Goal: Task Accomplishment & Management: Manage account settings

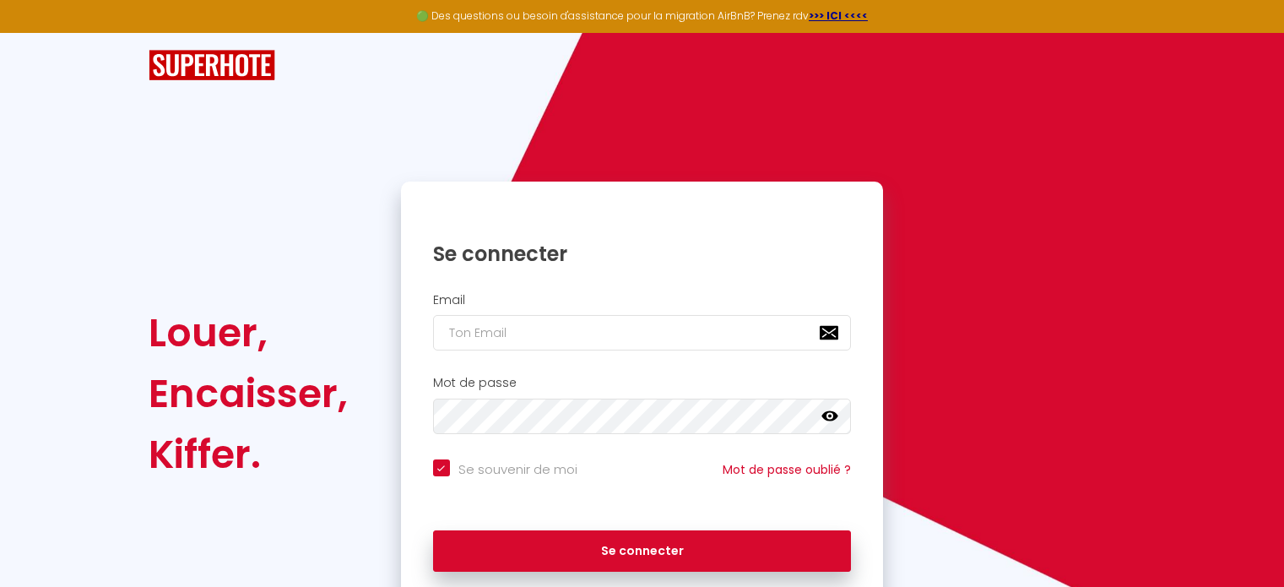
scroll to position [68, 0]
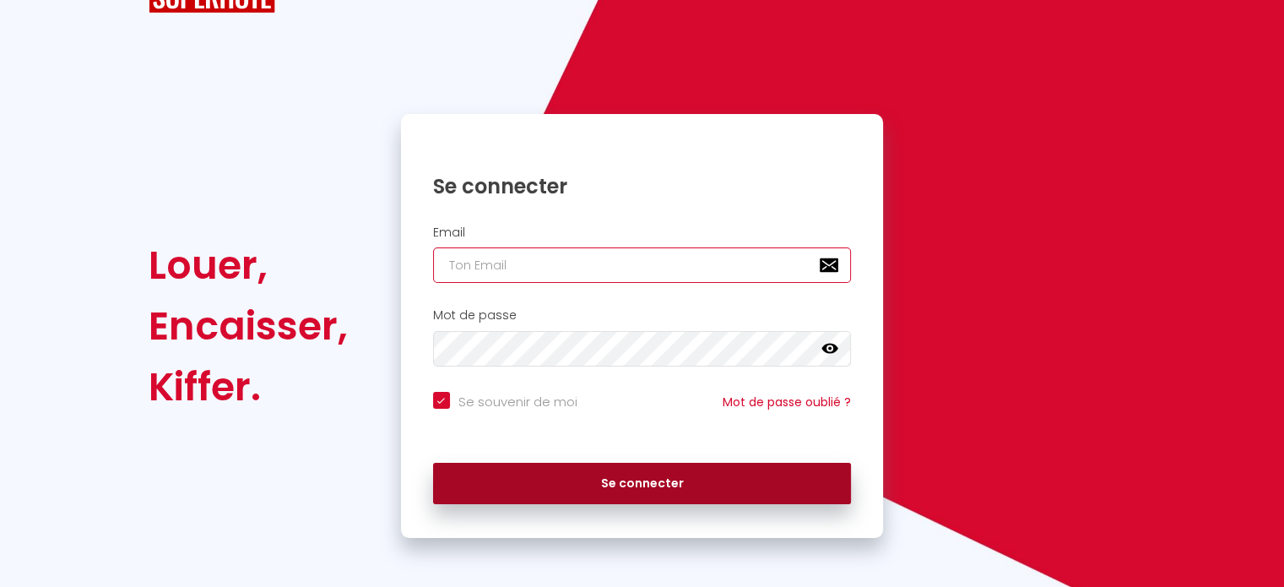
type input "[DOMAIN_NAME][EMAIL_ADDRESS][DOMAIN_NAME]"
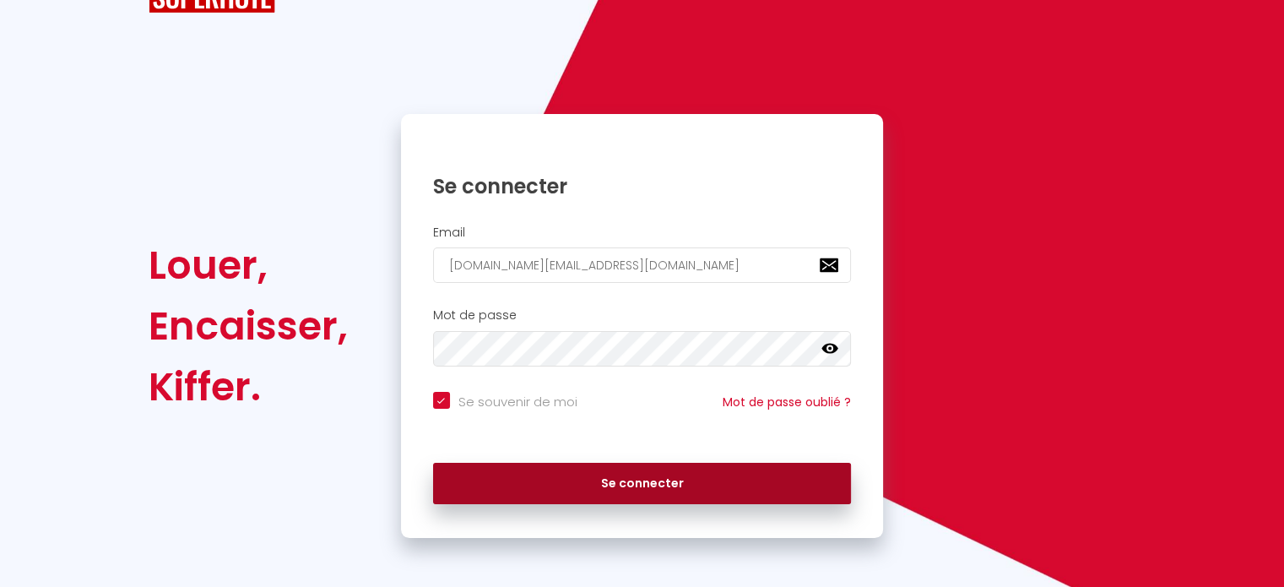
click at [641, 497] on button "Se connecter" at bounding box center [642, 484] width 419 height 42
checkbox input "true"
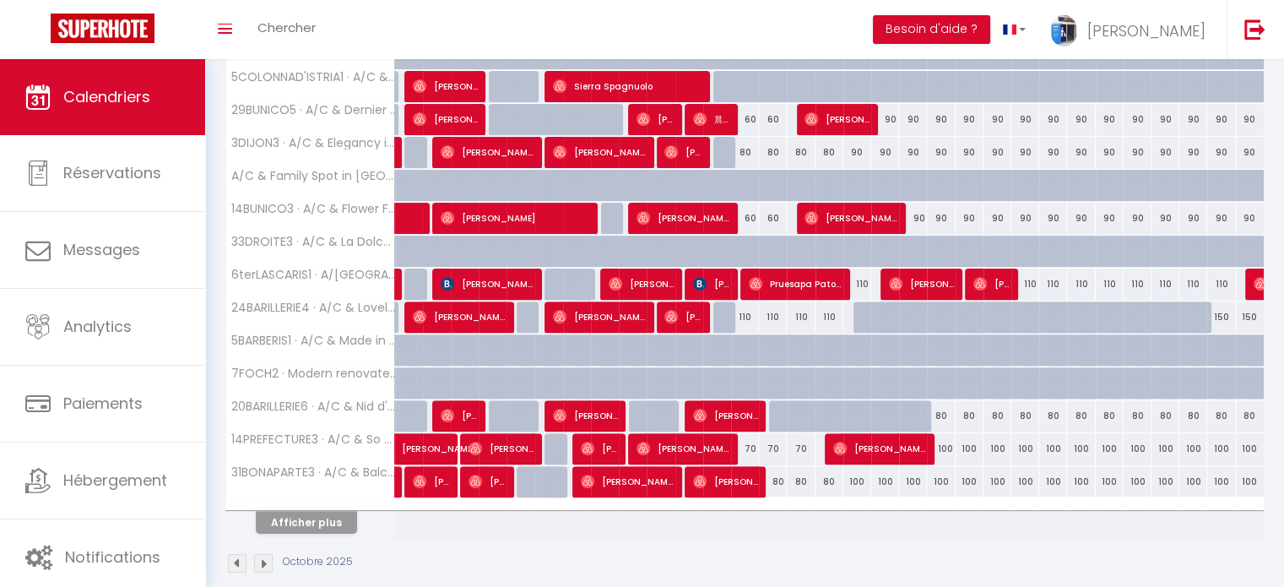
scroll to position [530, 0]
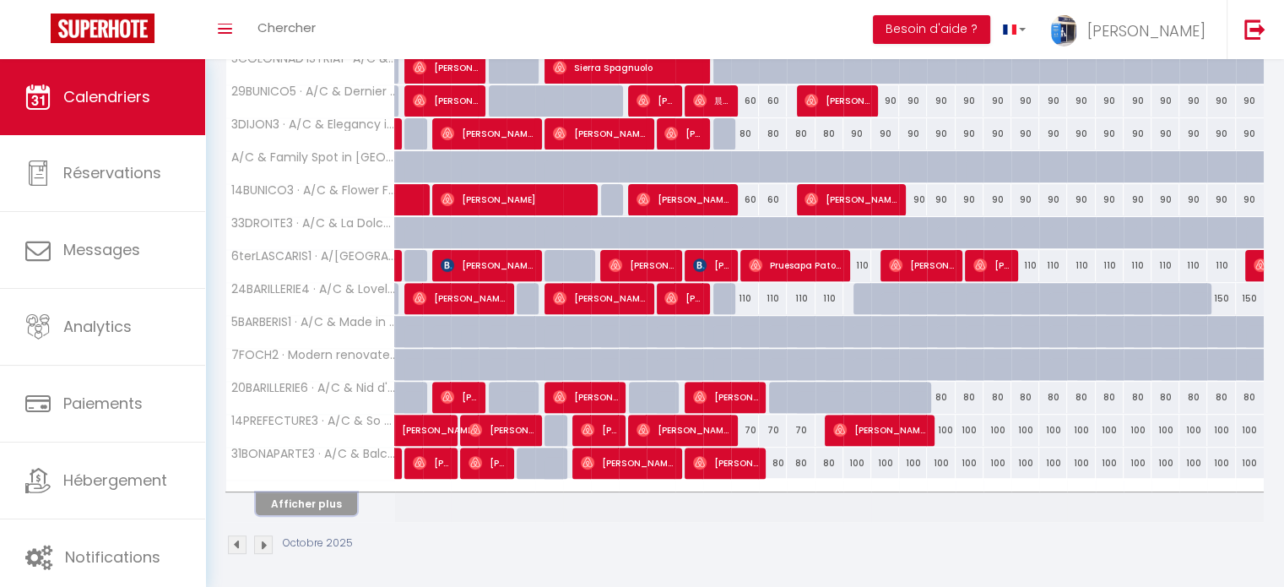
click at [329, 498] on button "Afficher plus" at bounding box center [306, 503] width 101 height 23
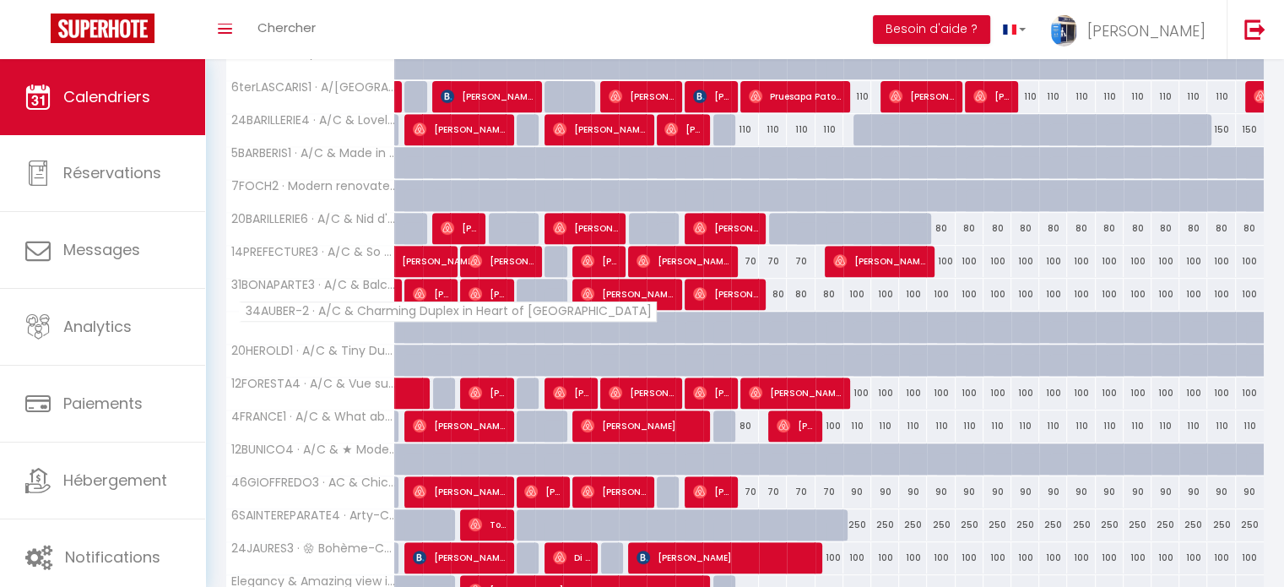
scroll to position [784, 0]
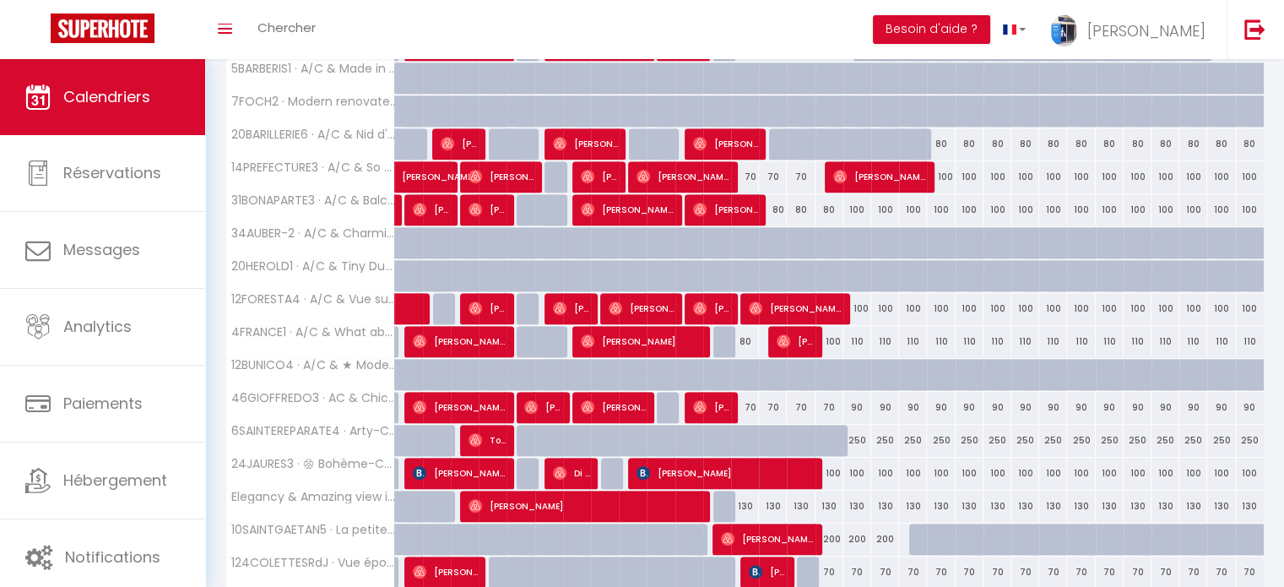
click at [748, 408] on div "70" at bounding box center [745, 407] width 28 height 31
type input "70"
type input "Lun 13 Octobre 2025"
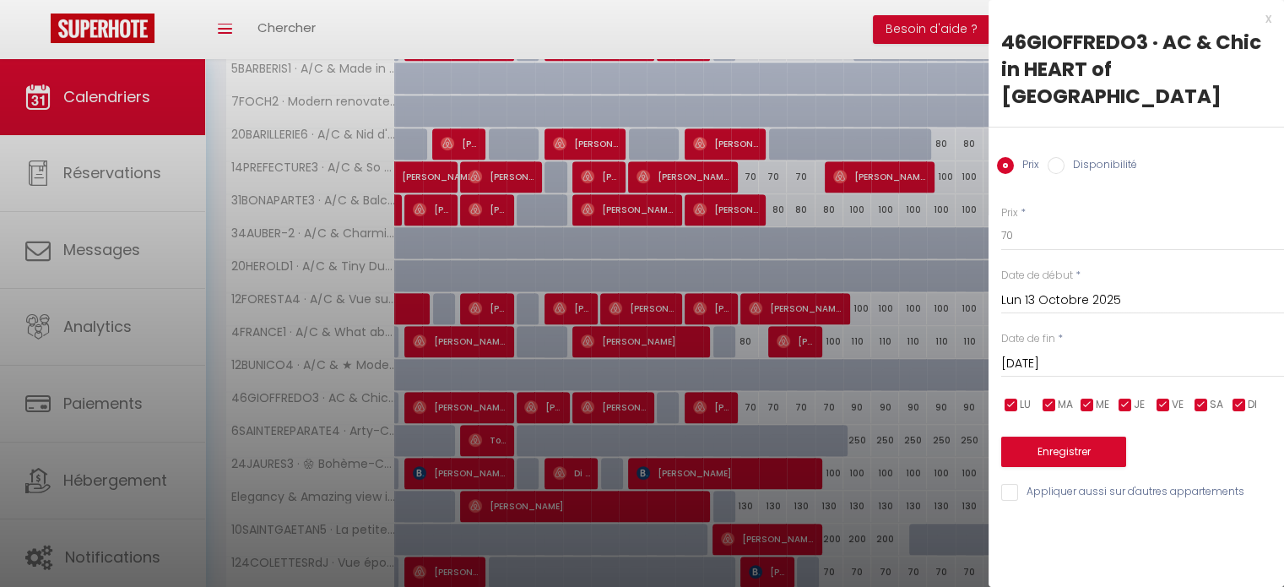
click at [1022, 353] on input "[DATE]" at bounding box center [1143, 364] width 283 height 22
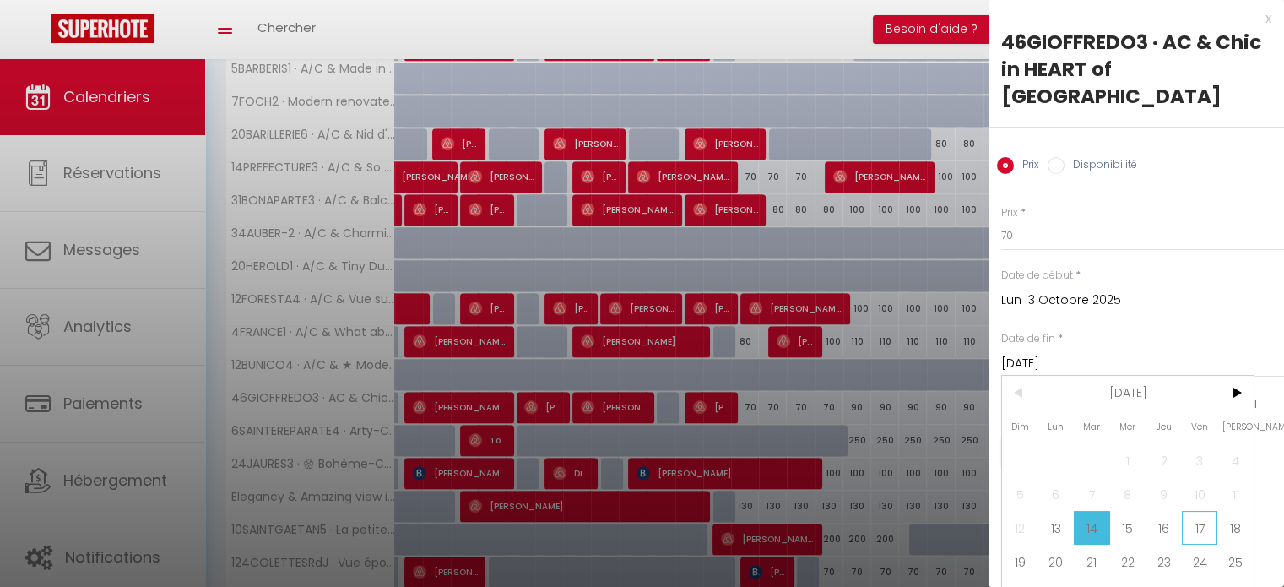
click at [1203, 511] on span "17" at bounding box center [1200, 528] width 36 height 34
type input "Ven 17 Octobre 2025"
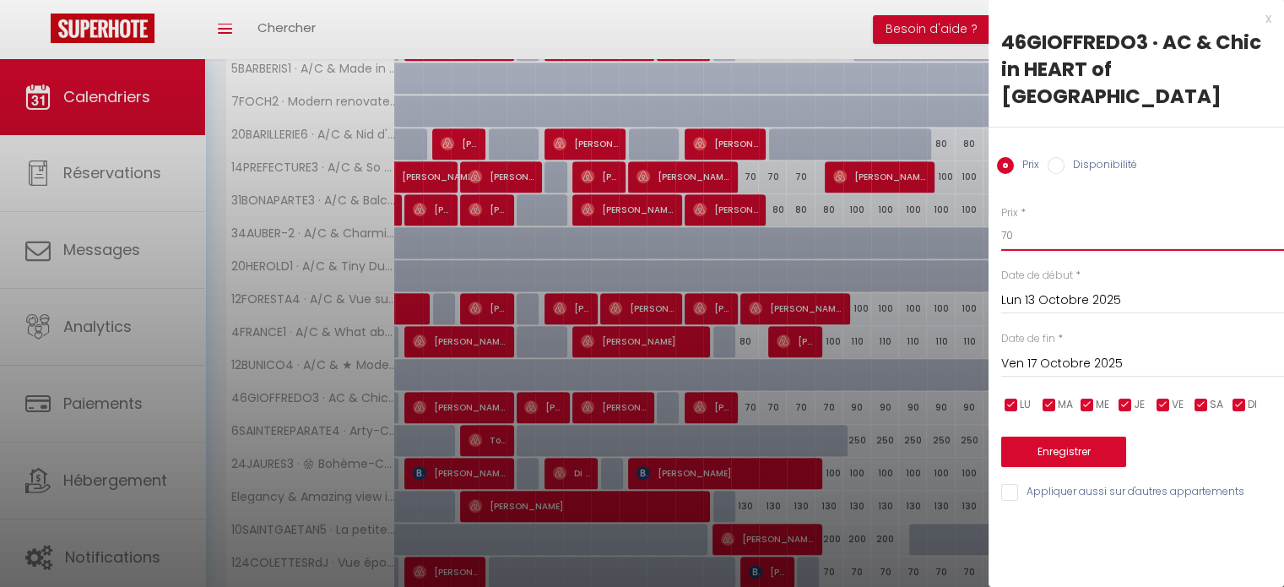
drag, startPoint x: 984, startPoint y: 208, endPoint x: 975, endPoint y: 209, distance: 9.3
type input "60"
click at [1051, 437] on button "Enregistrer" at bounding box center [1064, 452] width 125 height 30
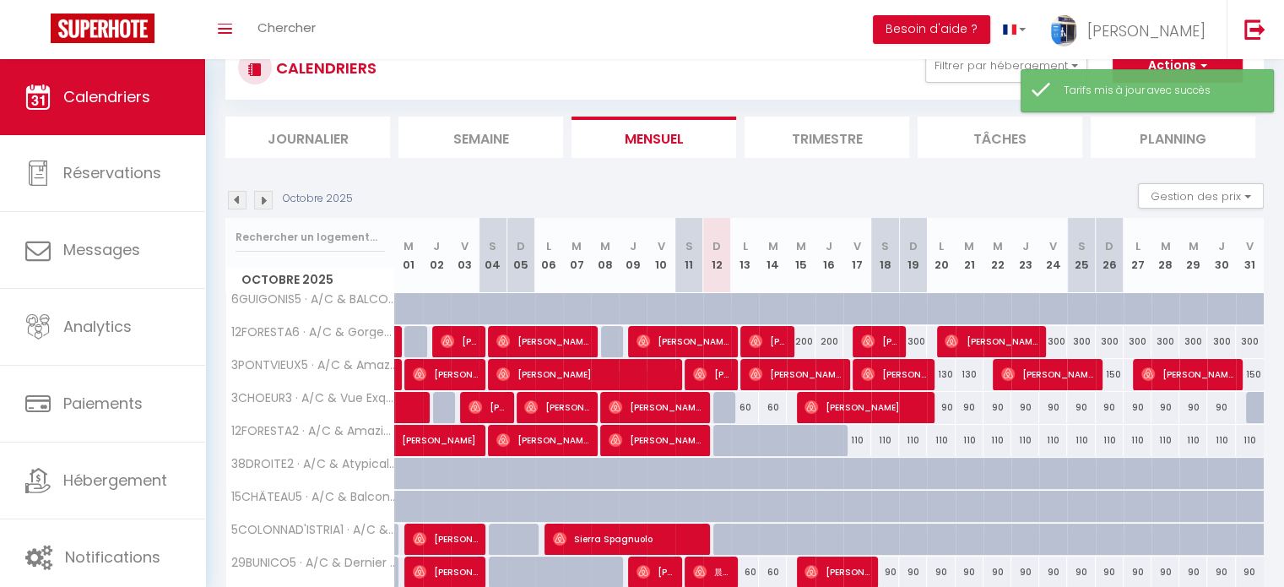
scroll to position [530, 0]
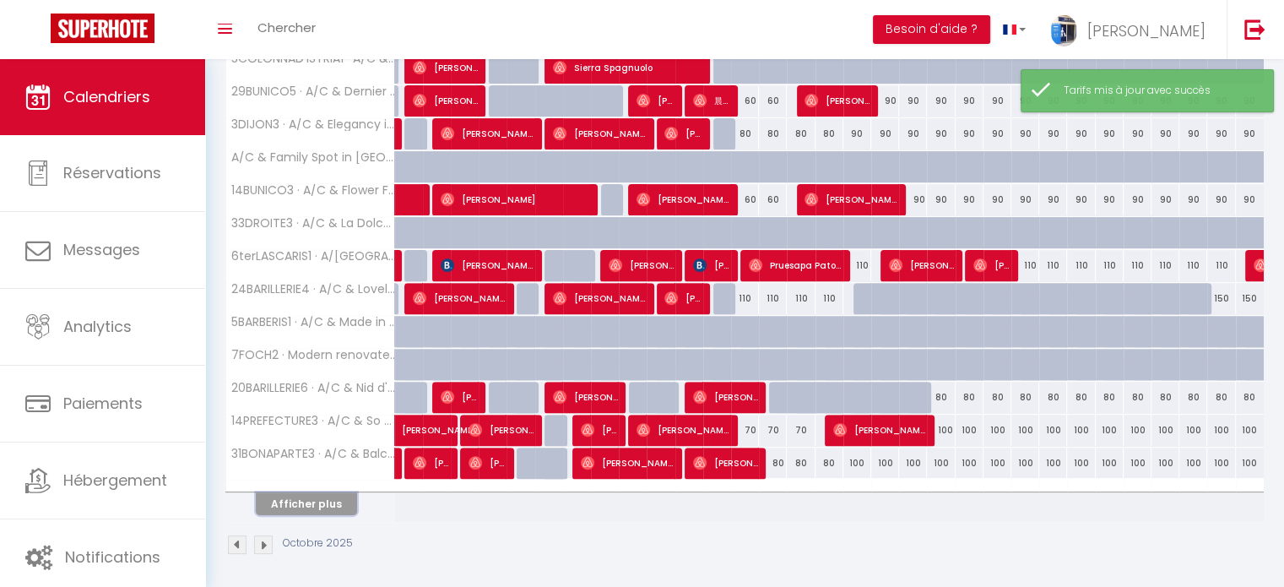
click at [298, 503] on button "Afficher plus" at bounding box center [306, 503] width 101 height 23
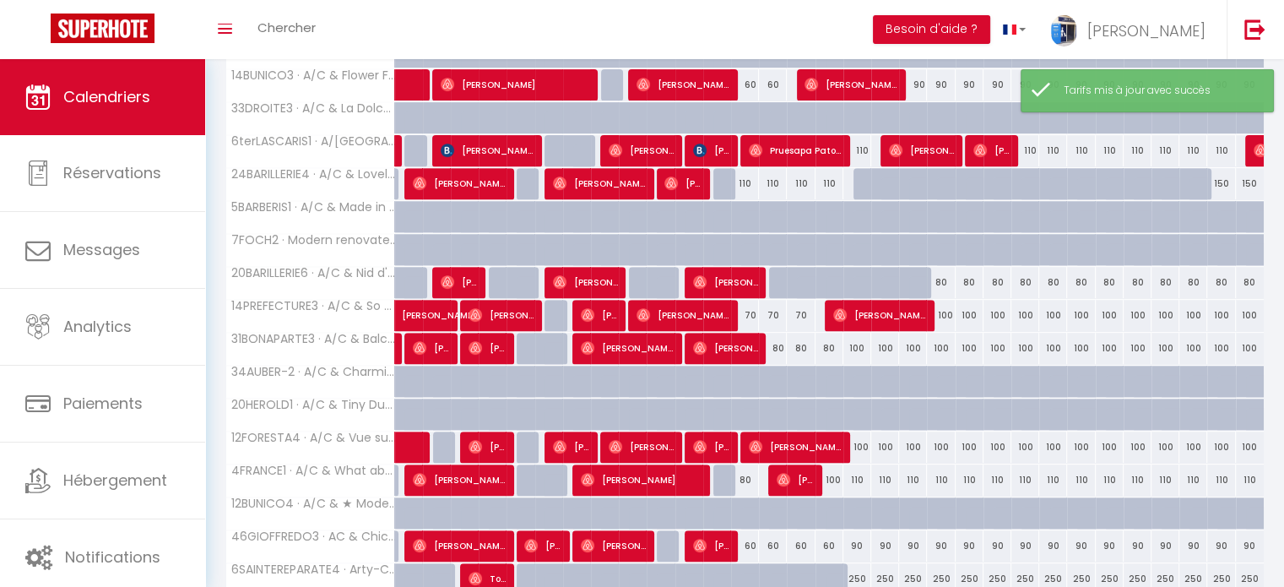
scroll to position [784, 0]
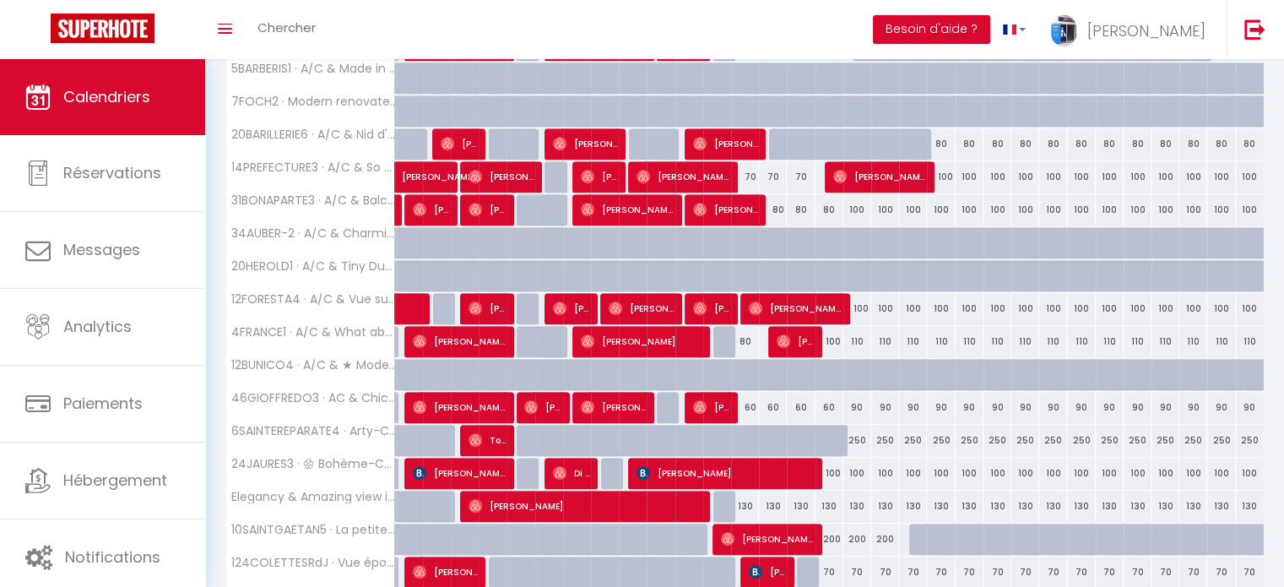
click at [860, 400] on div "90" at bounding box center [858, 407] width 28 height 31
type input "90"
type input "Ven 17 Octobre 2025"
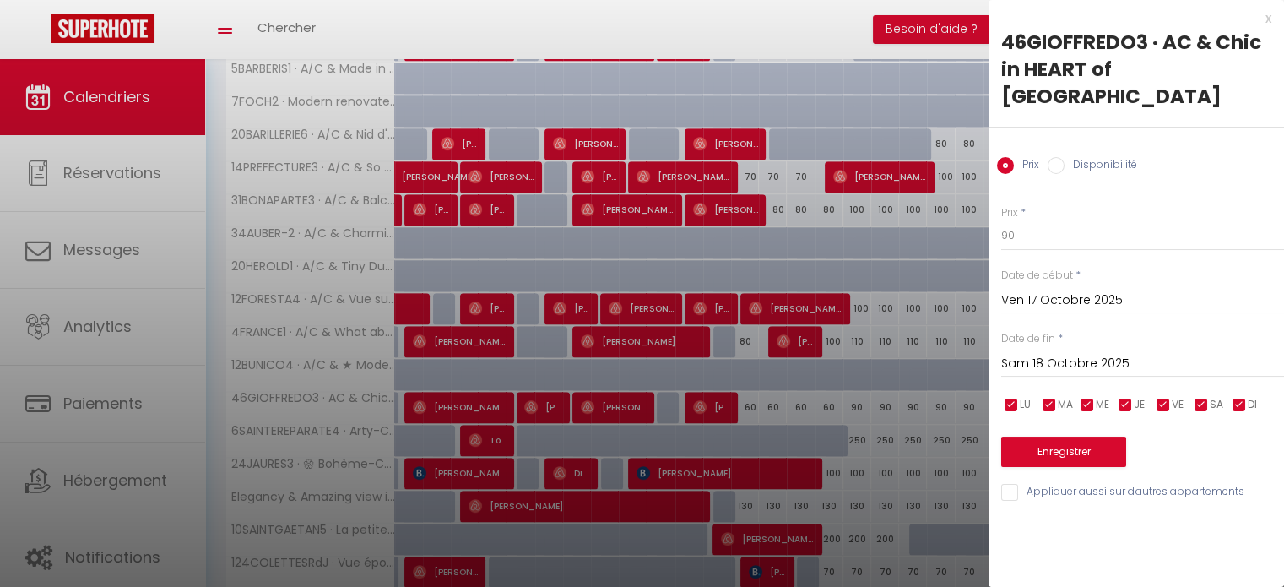
click at [1056, 353] on input "Sam 18 Octobre 2025" at bounding box center [1143, 364] width 283 height 22
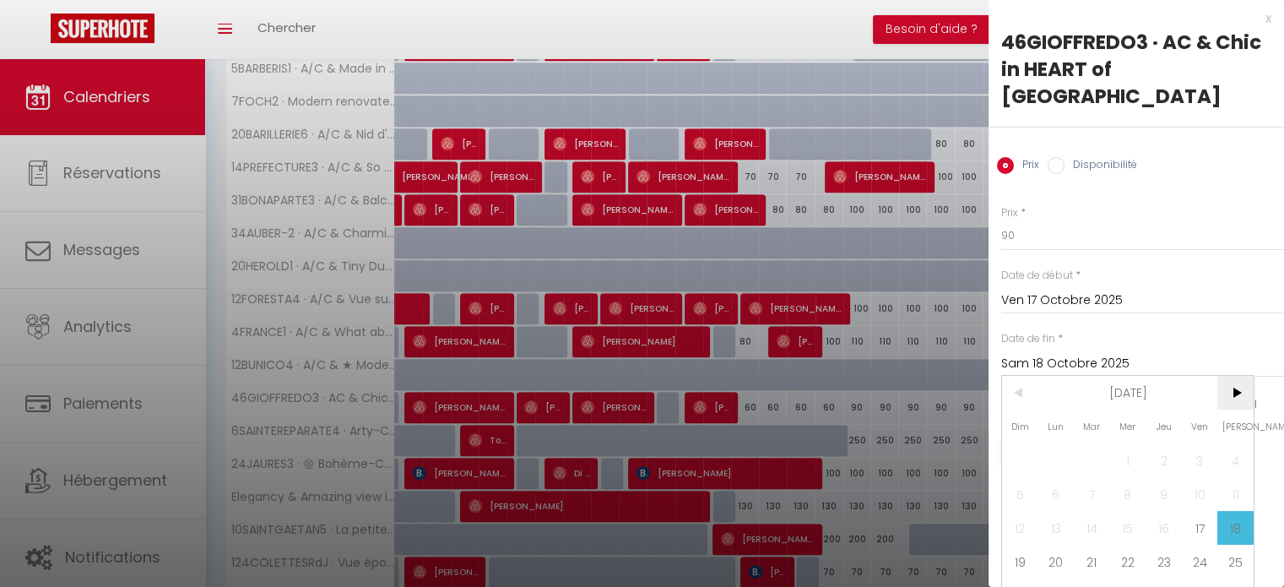
click at [1241, 379] on span ">" at bounding box center [1236, 393] width 36 height 34
click at [1024, 477] on span "2" at bounding box center [1020, 494] width 36 height 34
type input "Dim 02 Novembre 2025"
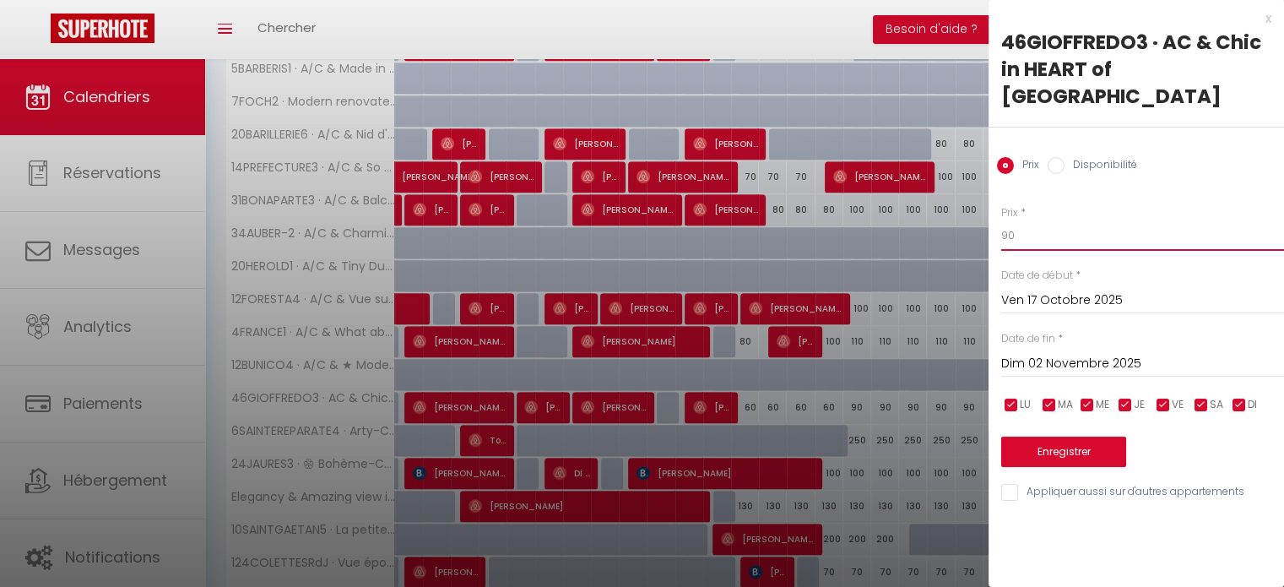
drag, startPoint x: 1007, startPoint y: 217, endPoint x: 995, endPoint y: 211, distance: 13.2
click at [996, 211] on div "Prix * 90 Statut * Disponible Indisponible Date de début * [DATE] < [DATE] > Di…" at bounding box center [1137, 343] width 296 height 319
type input "80"
click at [1051, 437] on button "Enregistrer" at bounding box center [1064, 452] width 125 height 30
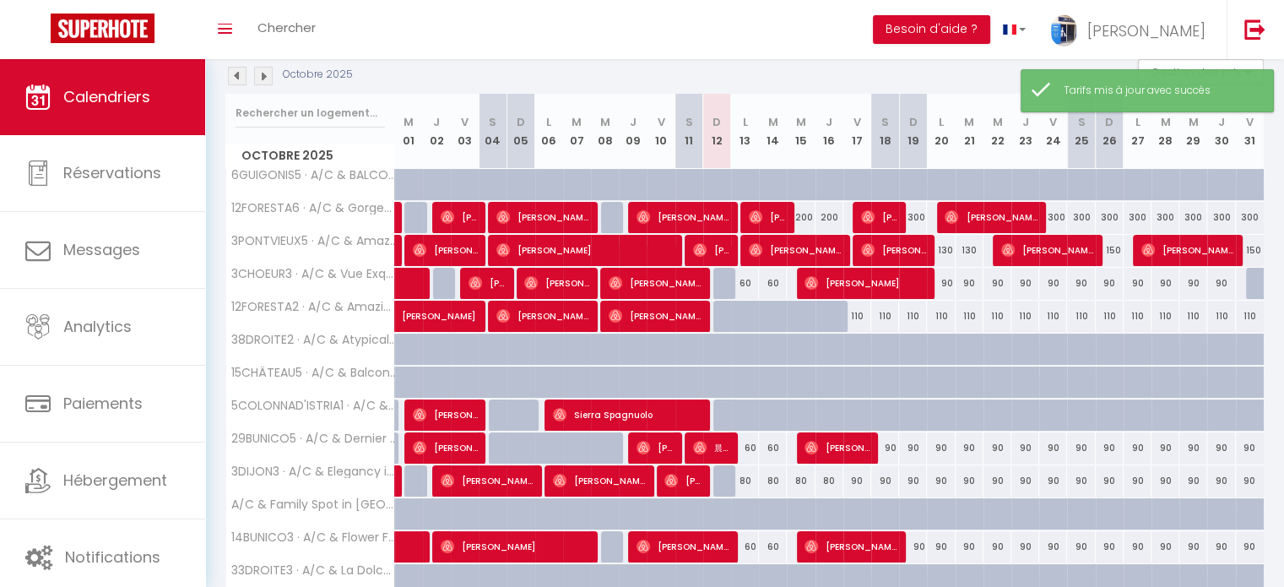
scroll to position [0, 0]
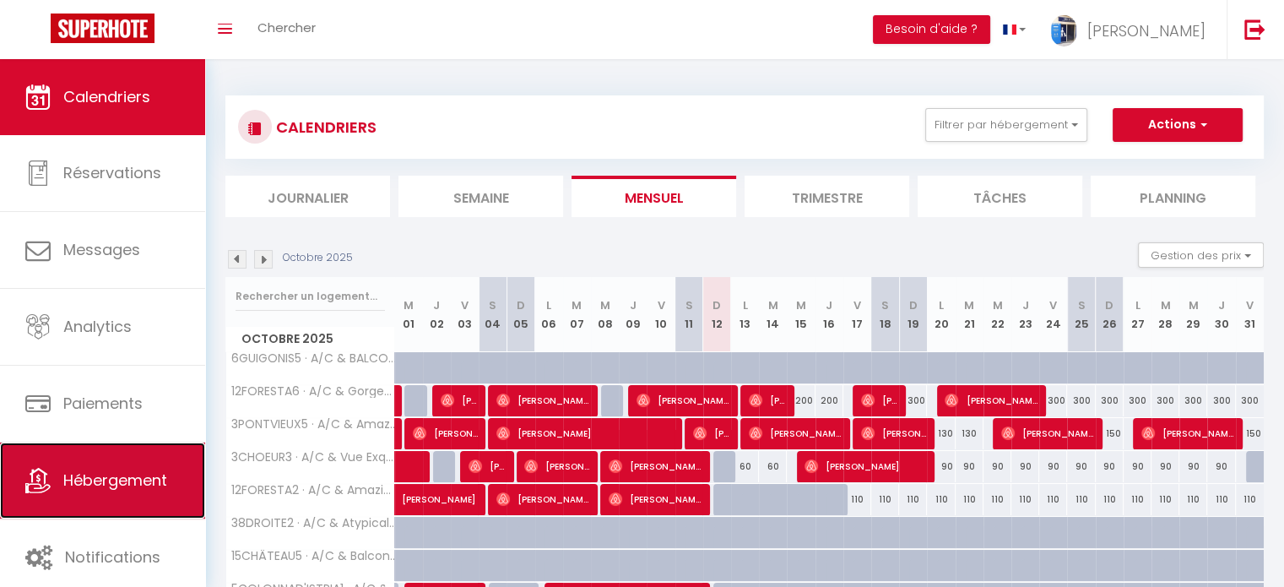
click at [109, 484] on span "Hébergement" at bounding box center [115, 480] width 104 height 21
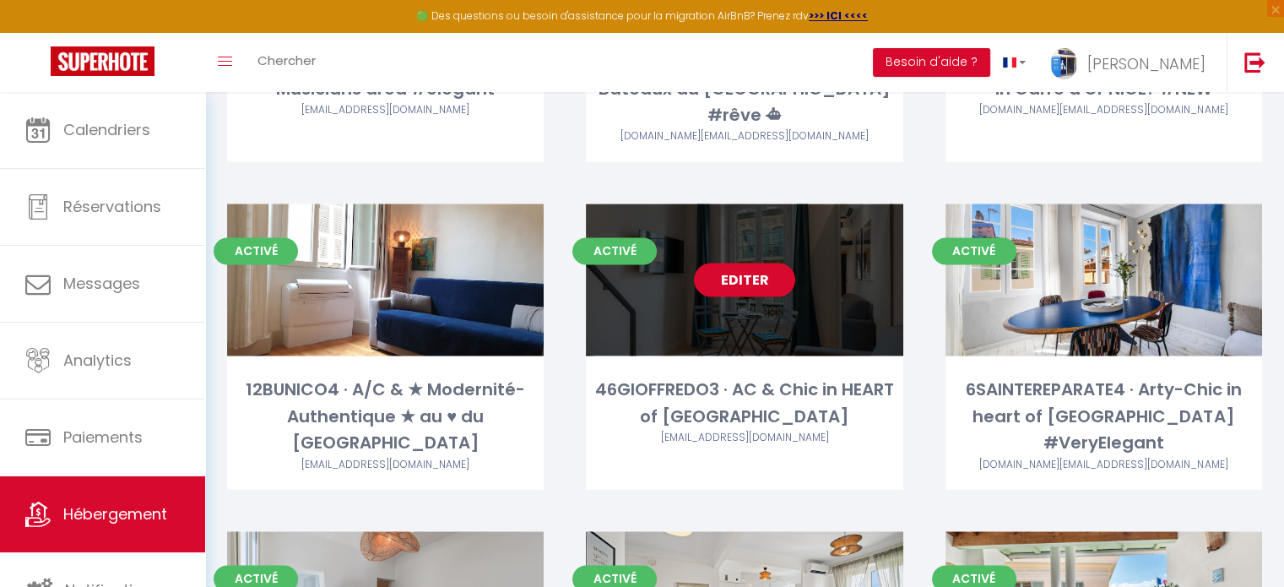
scroll to position [2618, 0]
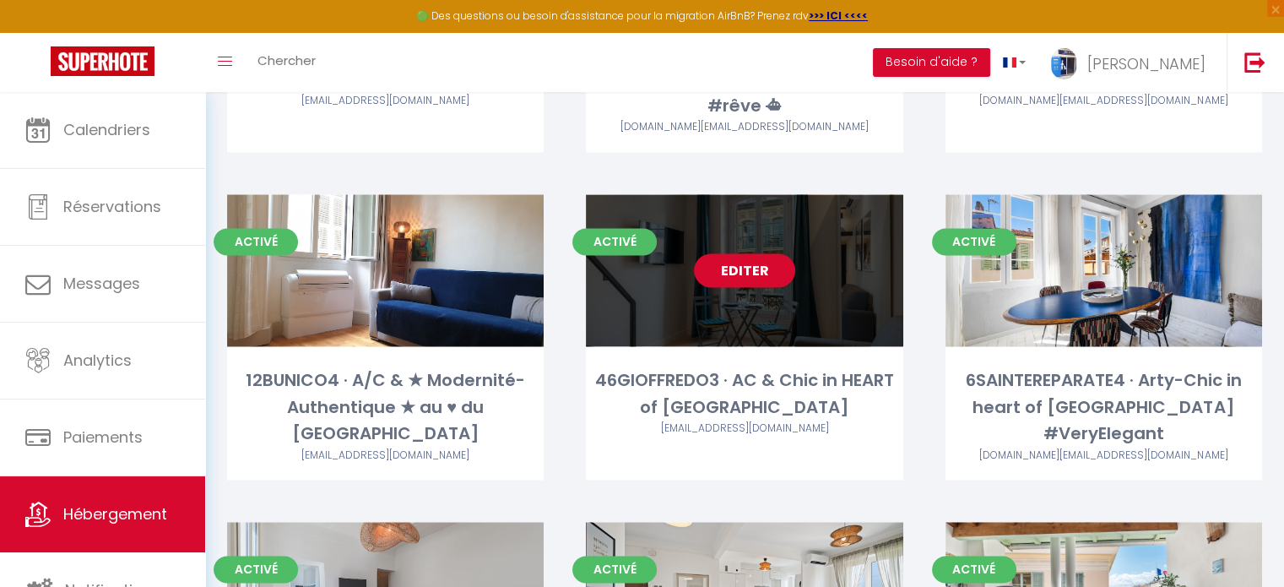
click at [753, 253] on link "Editer" at bounding box center [744, 270] width 101 height 34
select select "3"
select select "2"
select select "1"
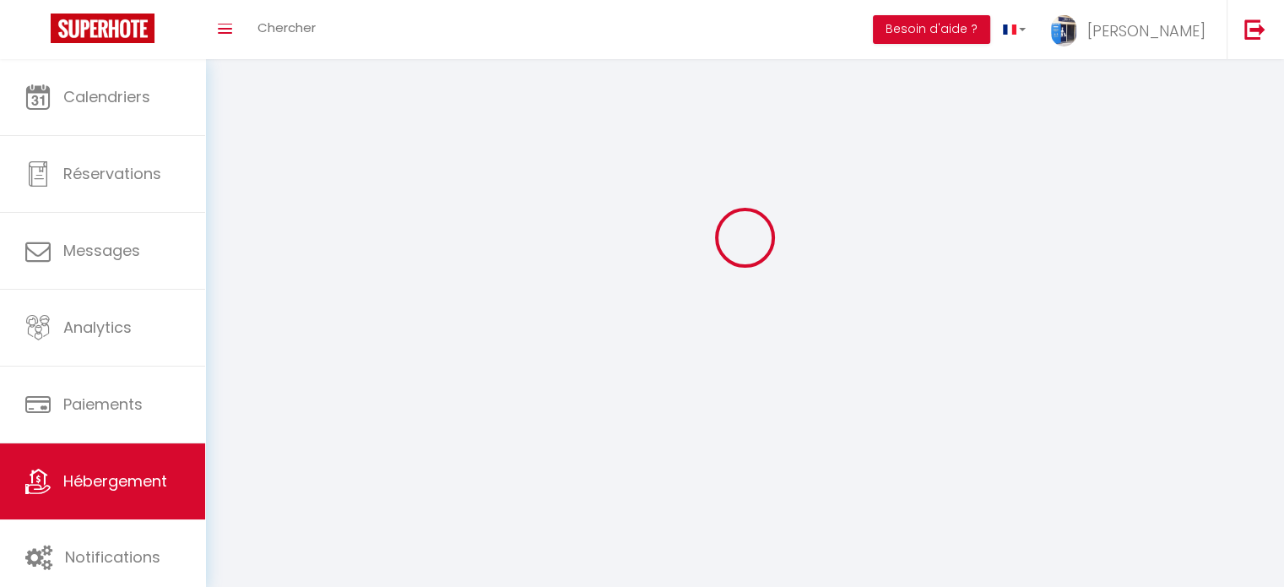
select select
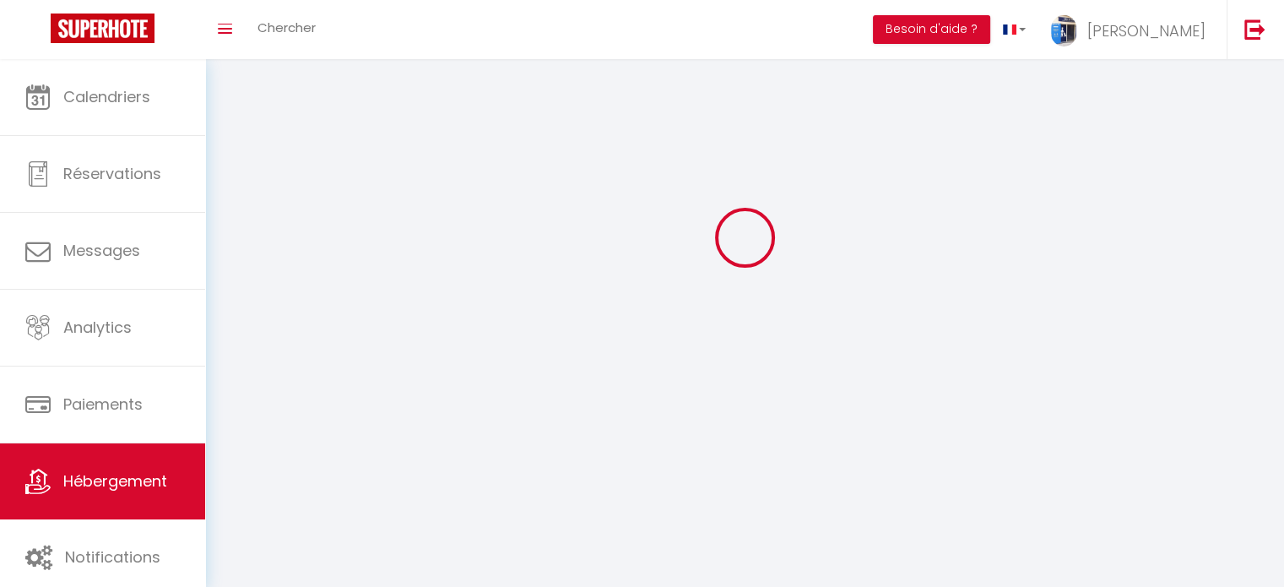
select select
checkbox input "false"
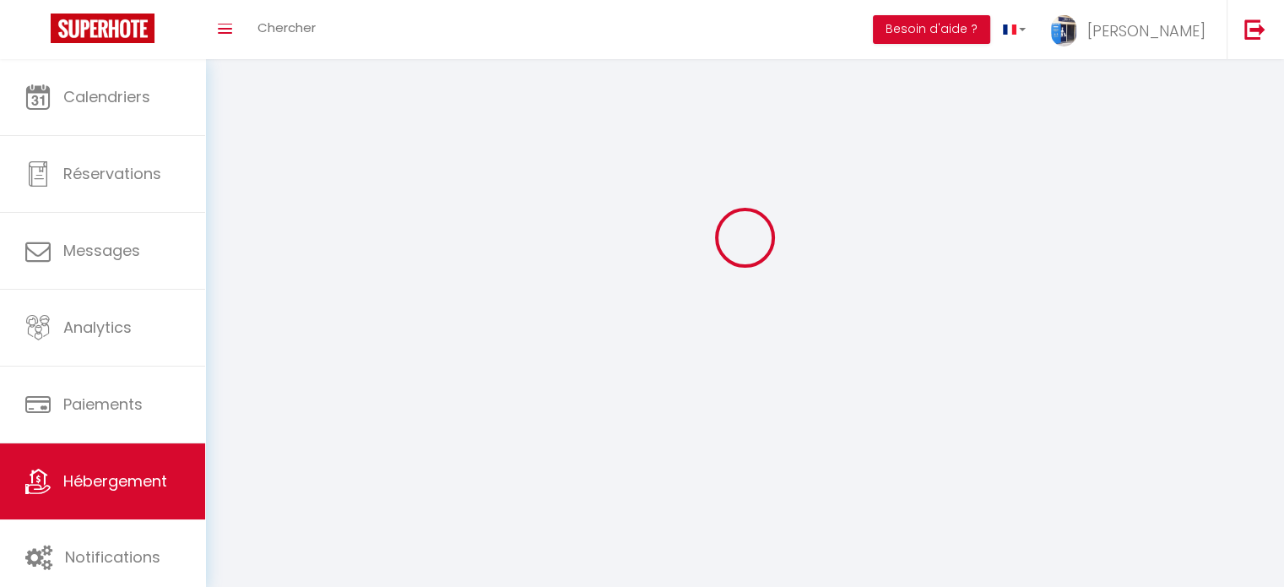
select select
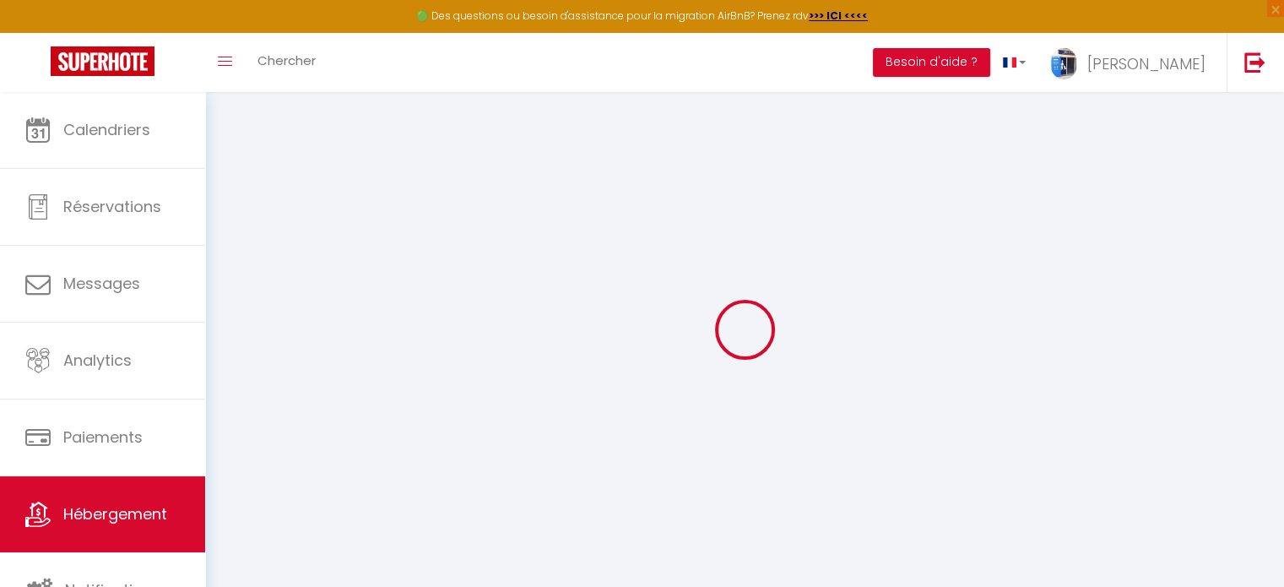
select select "+ 17 %"
select select
checkbox input "false"
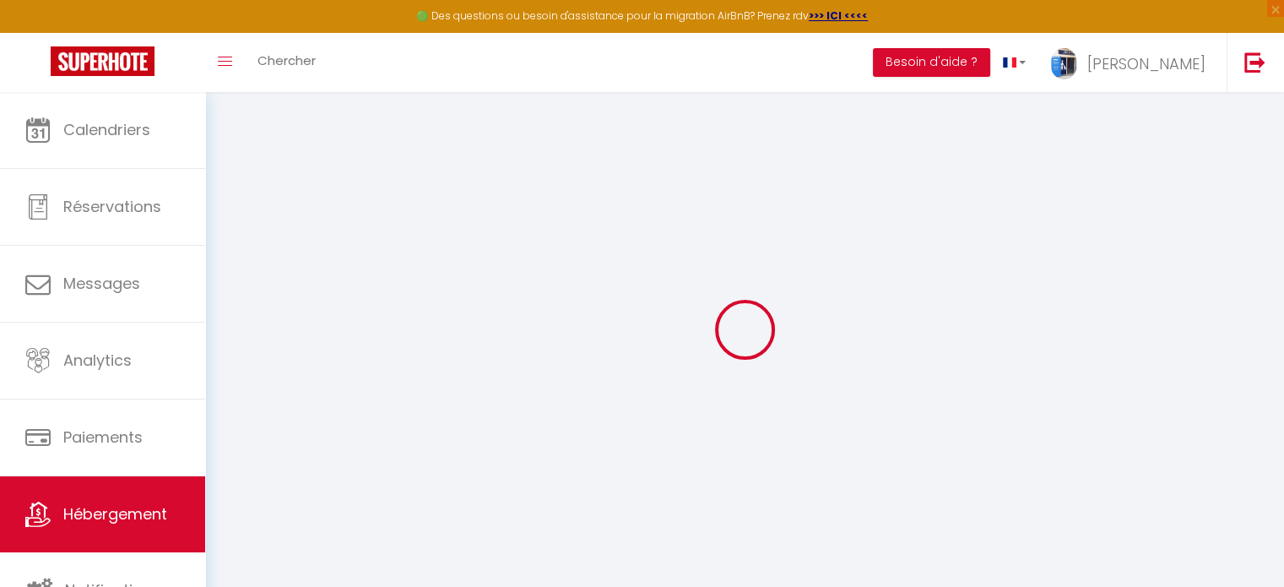
checkbox input "false"
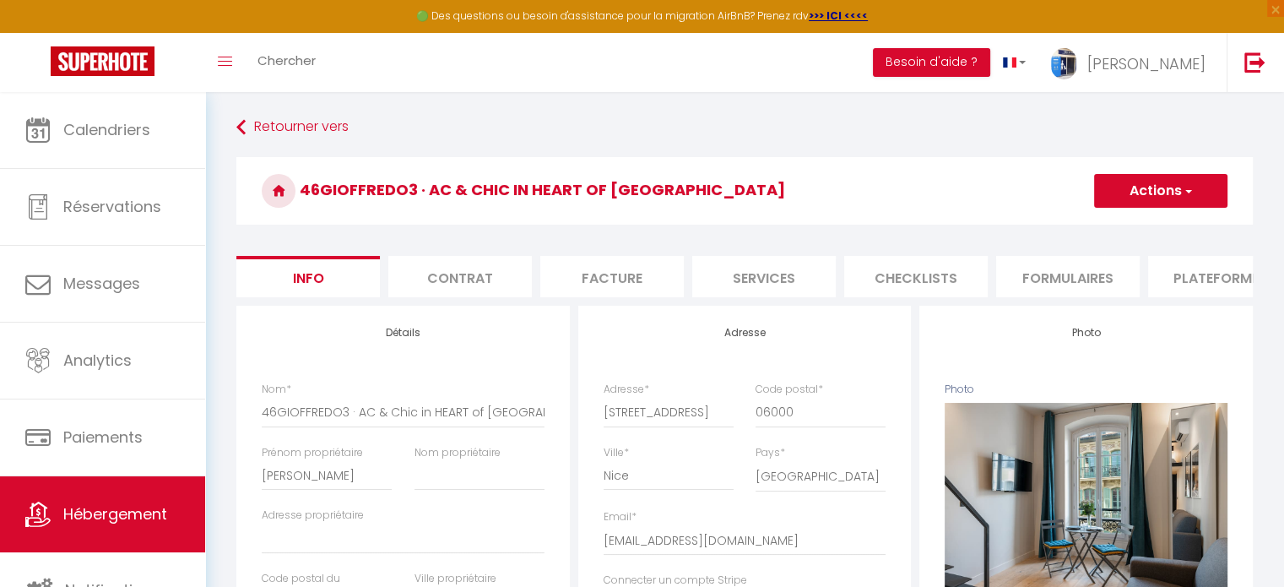
select select
checkbox input "false"
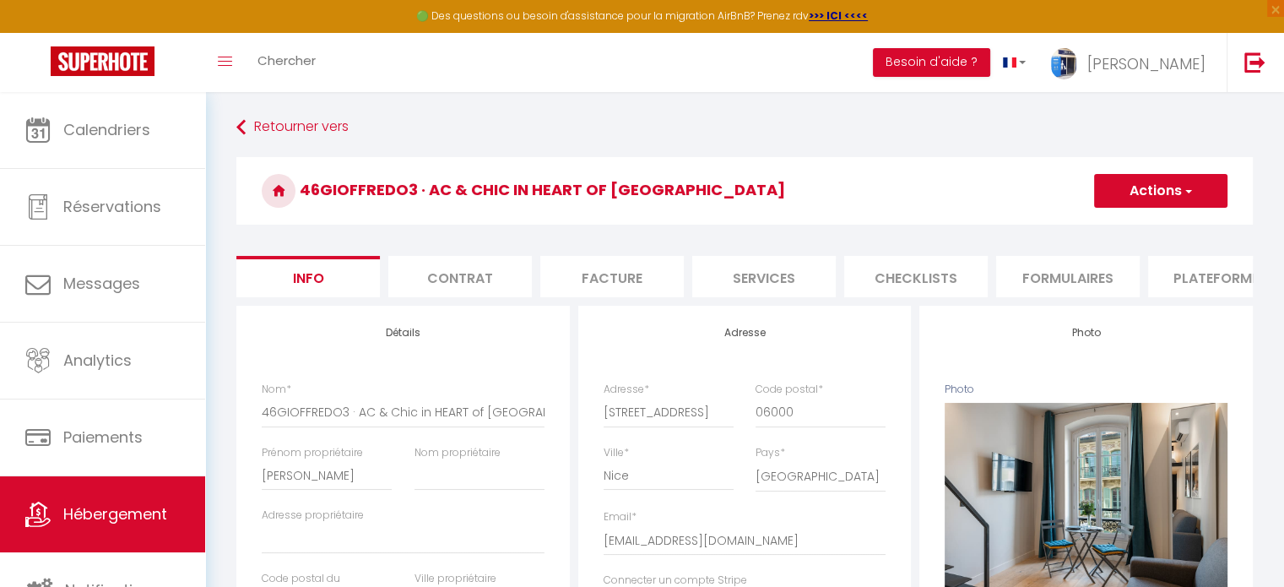
select select "14447-1049910850175035987"
click at [1170, 267] on li "Plateformes" at bounding box center [1220, 276] width 144 height 41
select select
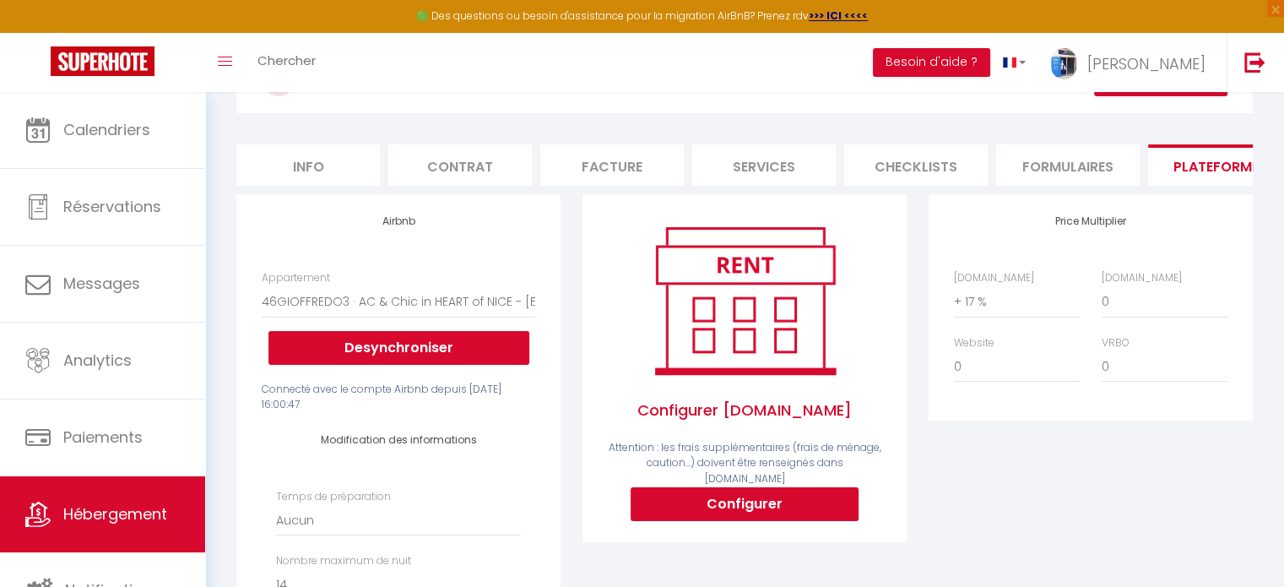
scroll to position [169, 0]
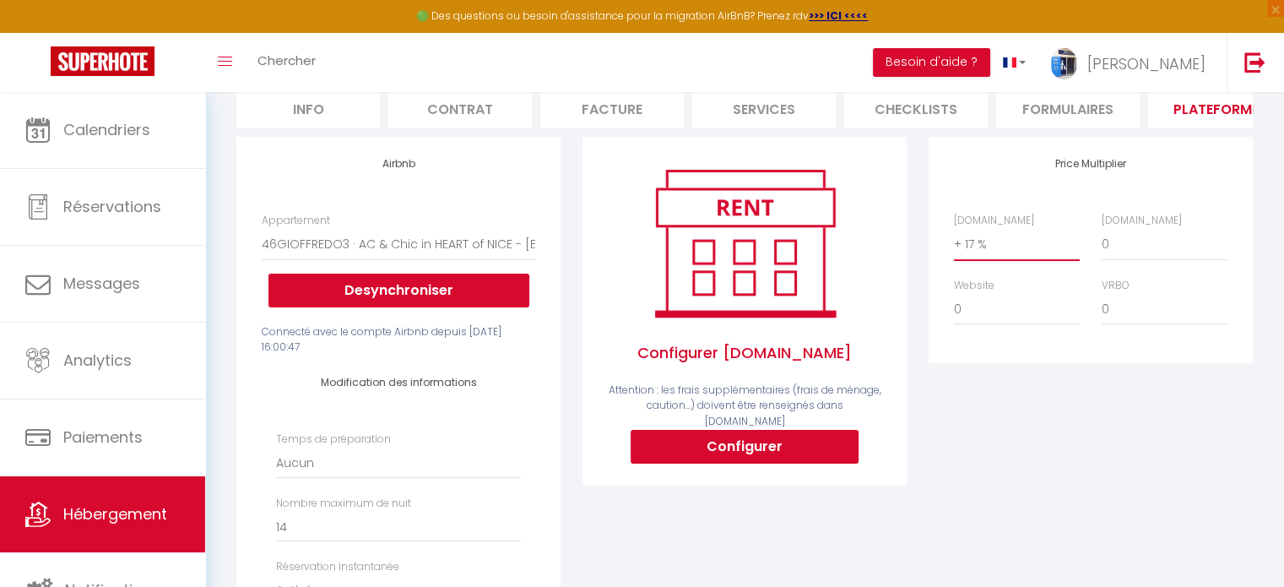
click at [985, 259] on select "0 + 1 % + 2 % + 3 % + 4 % + 5 % + 6 % + 7 % + 8 % + 9 %" at bounding box center [1017, 244] width 126 height 32
select select "+ 23 %"
click at [954, 241] on select "0 + 1 % + 2 % + 3 % + 4 % + 5 % + 6 % + 7 % + 8 % + 9 %" at bounding box center [1017, 244] width 126 height 32
select select
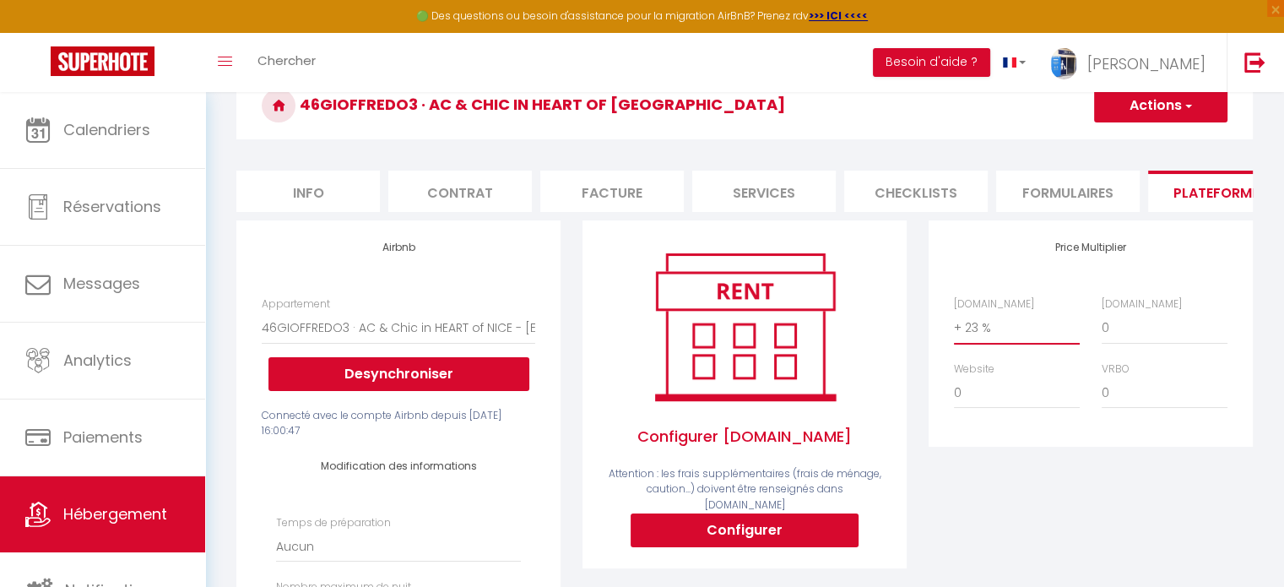
scroll to position [0, 0]
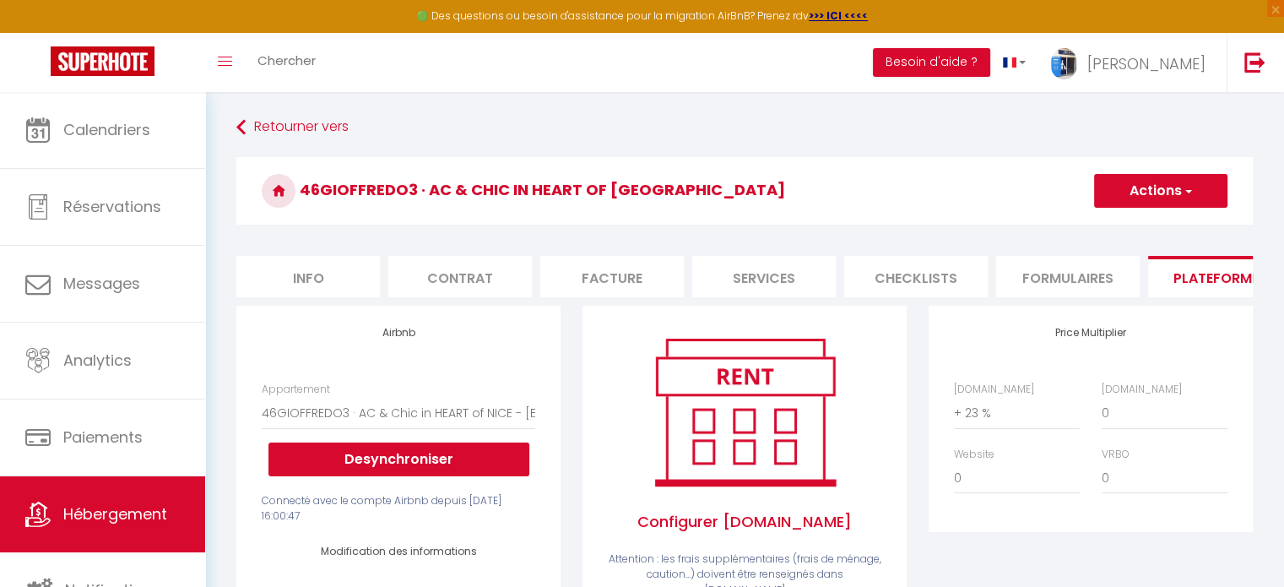
click at [1161, 196] on button "Actions" at bounding box center [1160, 191] width 133 height 34
click at [1152, 225] on link "Enregistrer" at bounding box center [1160, 228] width 133 height 22
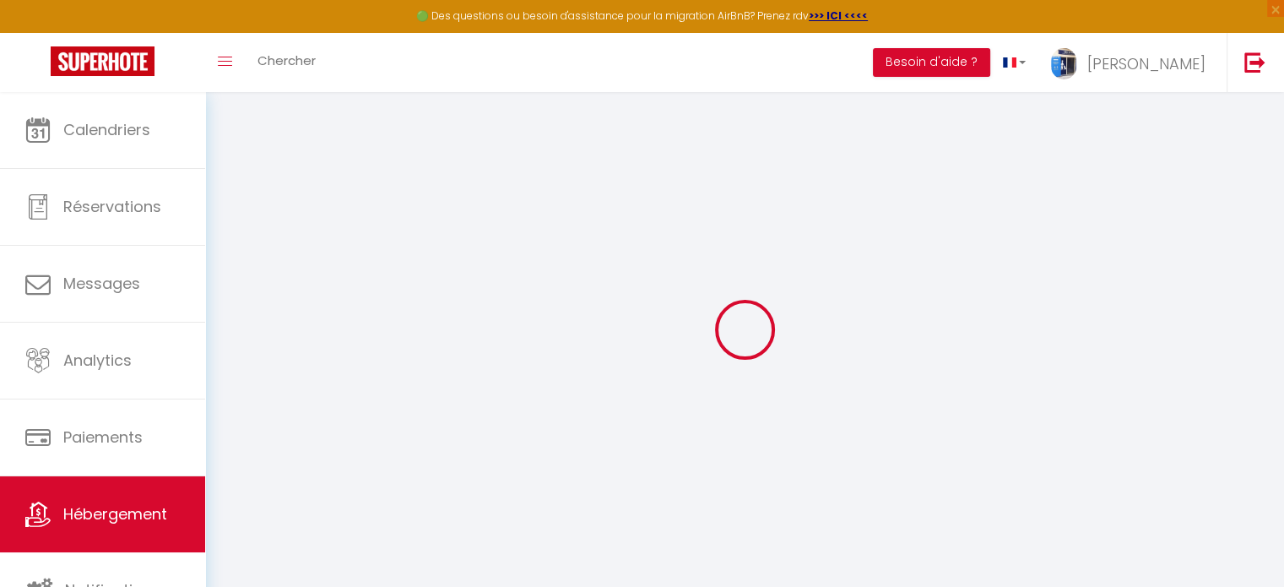
select select "EUR"
select select
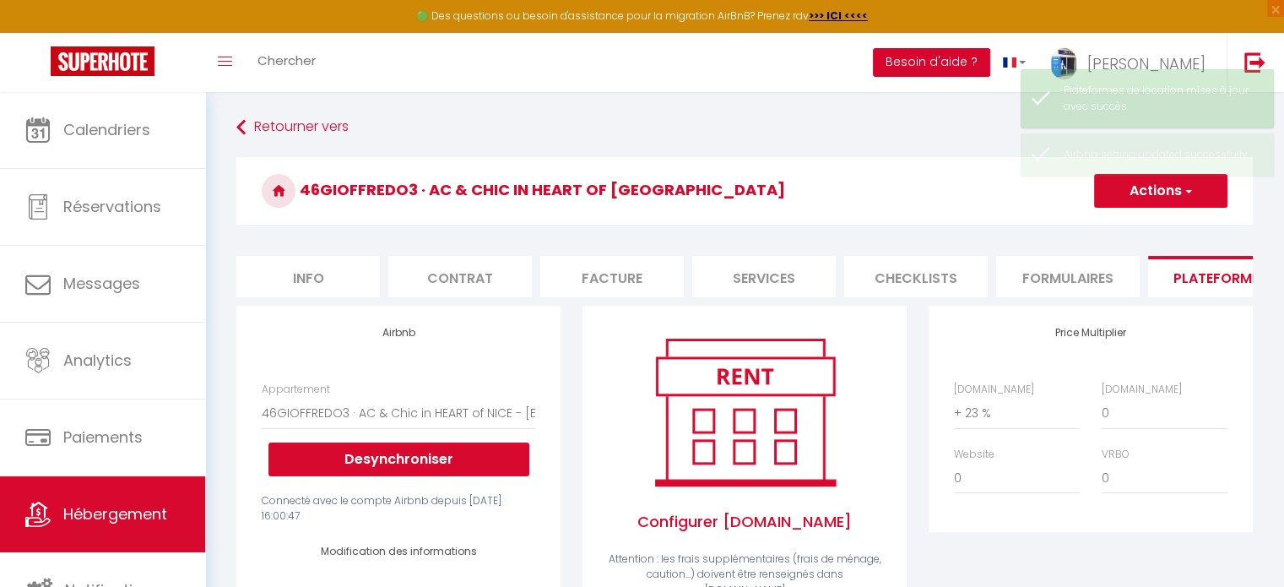
click at [991, 60] on button "Besoin d'aide ?" at bounding box center [931, 62] width 117 height 29
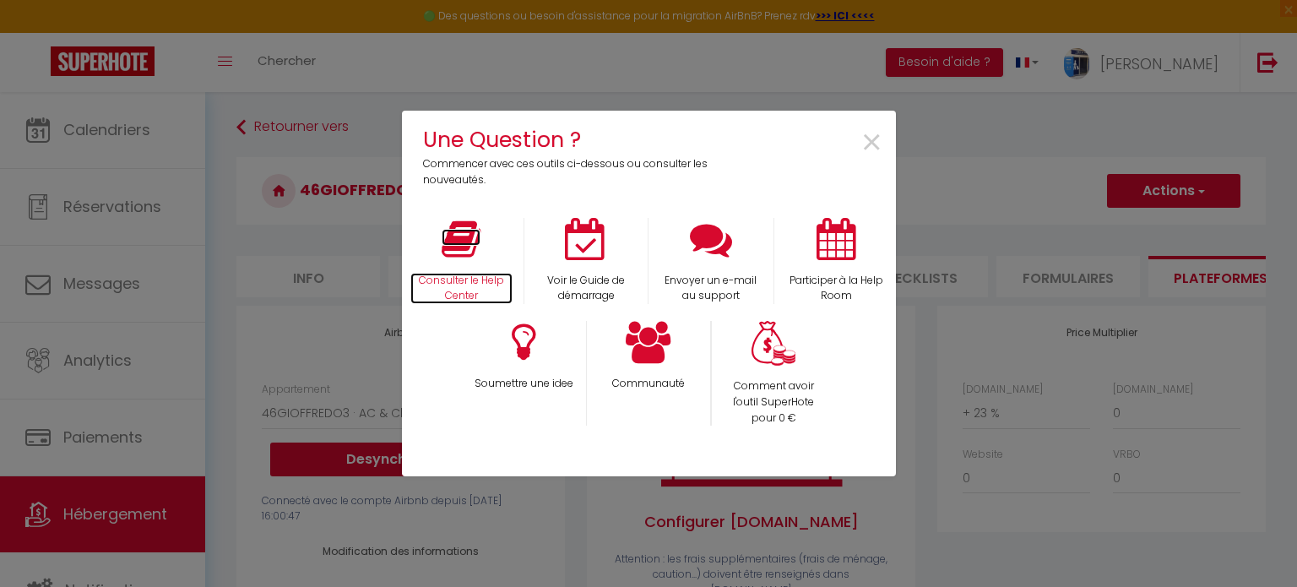
click at [453, 251] on icon at bounding box center [461, 239] width 39 height 42
click at [487, 241] on div "Consulter le Help Center" at bounding box center [461, 261] width 125 height 87
click at [178, 140] on div "Une Question ? Commencer avec ces outils ci-dessous ou consulter les nouveautés…" at bounding box center [648, 293] width 1297 height 587
click at [868, 135] on span "×" at bounding box center [872, 143] width 23 height 53
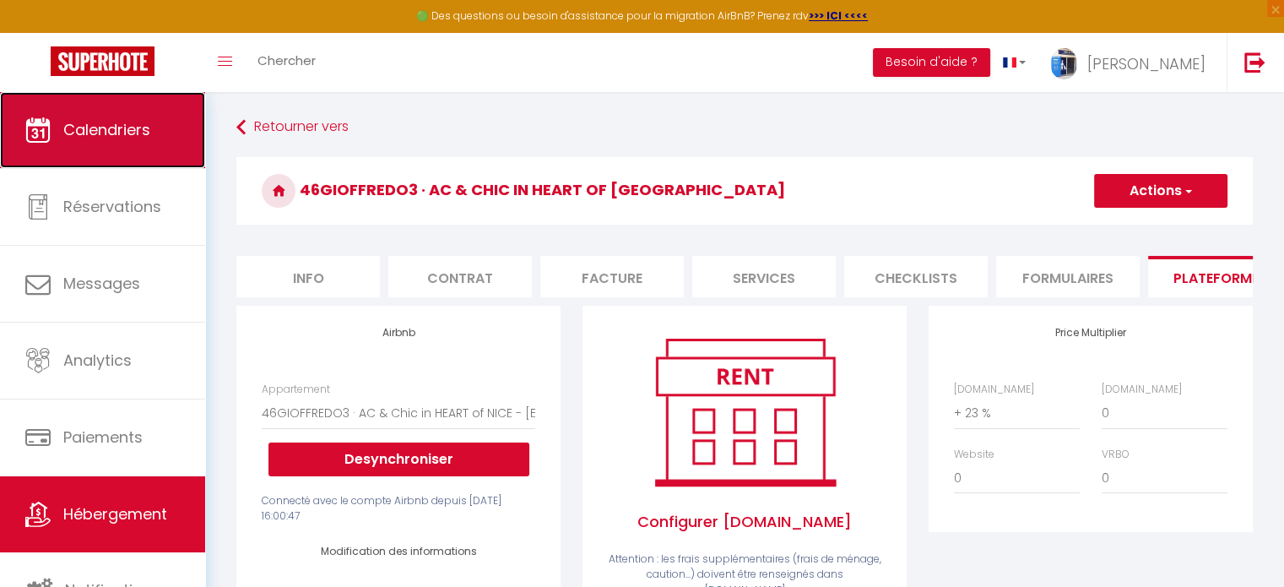
click at [64, 148] on link "Calendriers" at bounding box center [102, 130] width 205 height 76
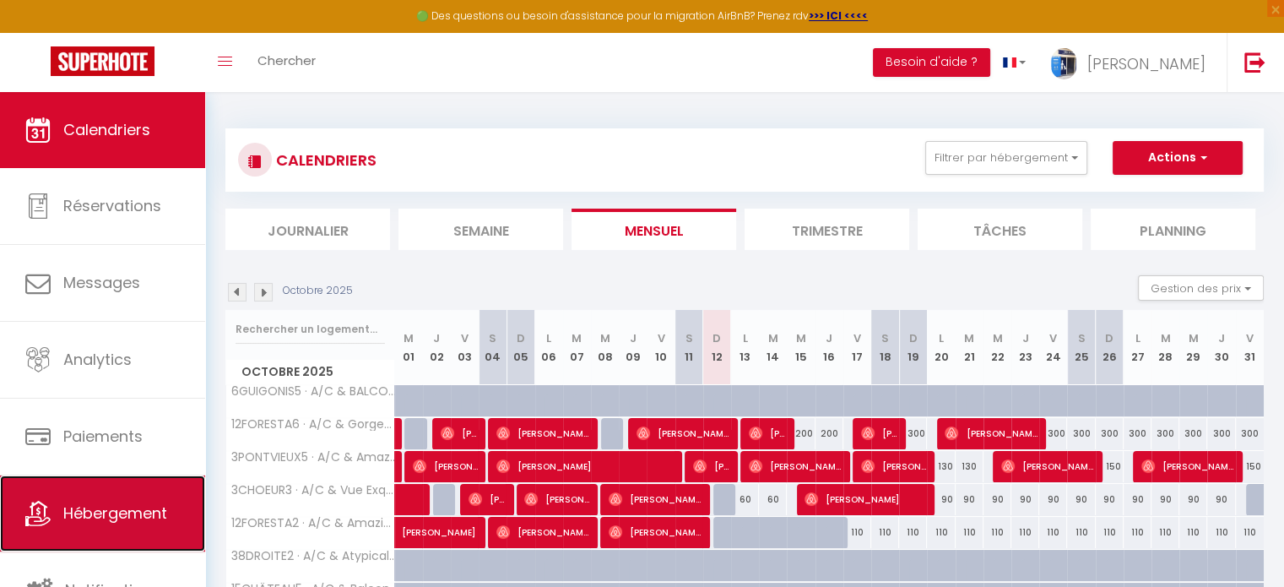
click at [118, 502] on span "Hébergement" at bounding box center [115, 512] width 104 height 21
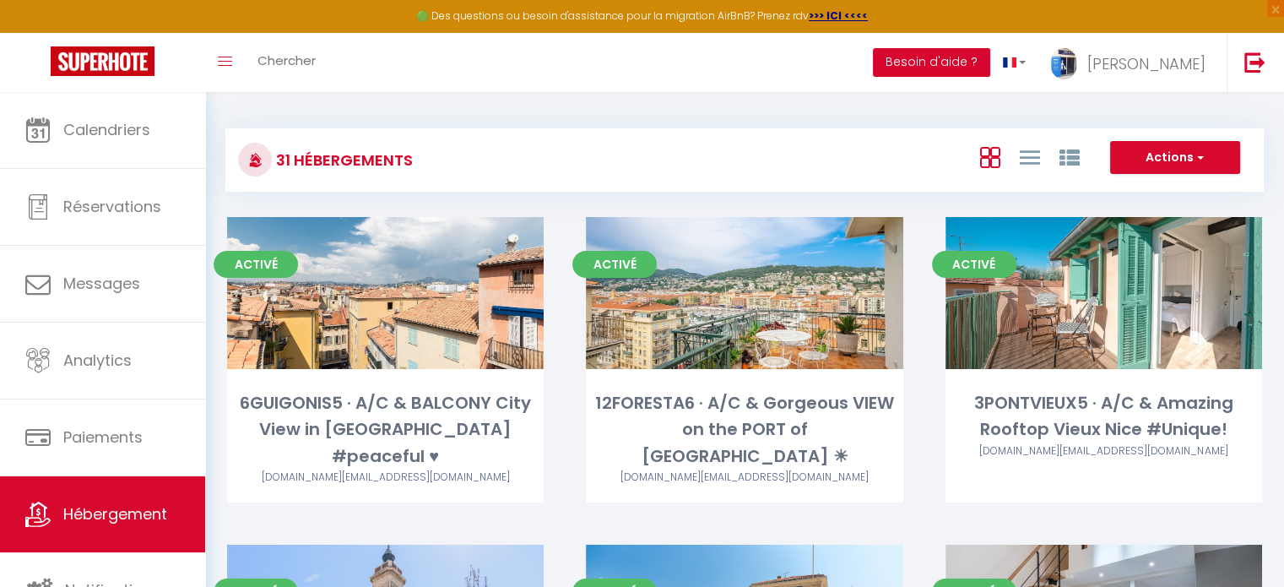
click at [991, 63] on button "Besoin d'aide ?" at bounding box center [931, 62] width 117 height 29
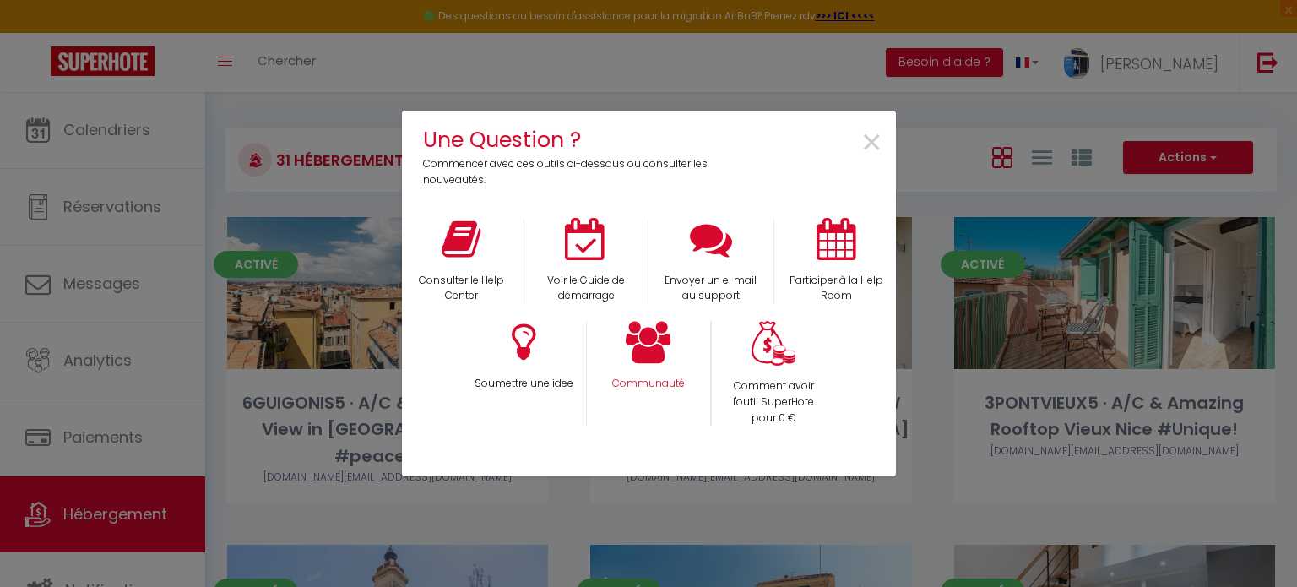
click at [684, 341] on div "Communauté" at bounding box center [648, 373] width 125 height 105
click at [650, 342] on icon at bounding box center [649, 342] width 46 height 42
click at [871, 144] on span "×" at bounding box center [872, 143] width 23 height 53
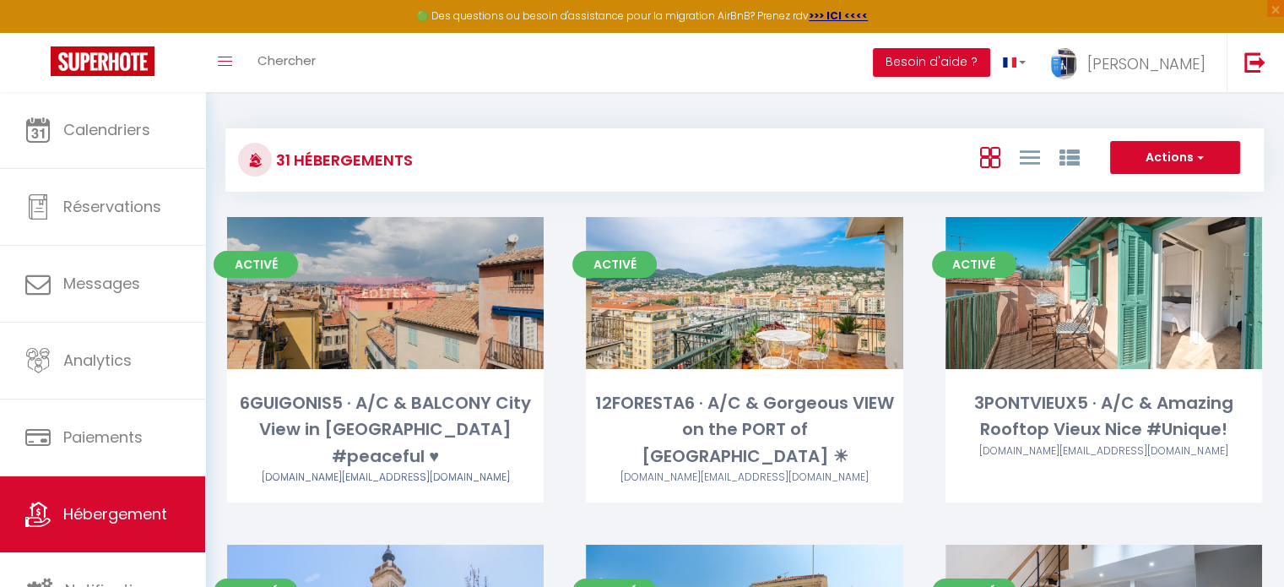
click at [364, 286] on link "Editer" at bounding box center [385, 293] width 101 height 34
click at [389, 292] on link "Editer" at bounding box center [385, 293] width 101 height 34
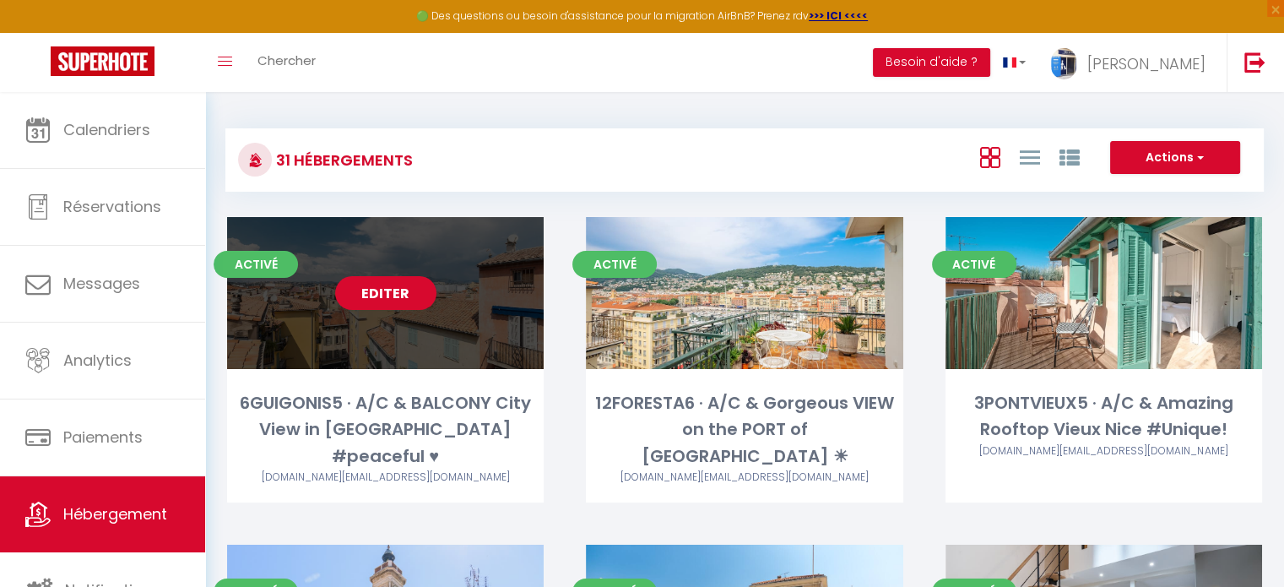
click at [389, 292] on link "Editer" at bounding box center [385, 293] width 101 height 34
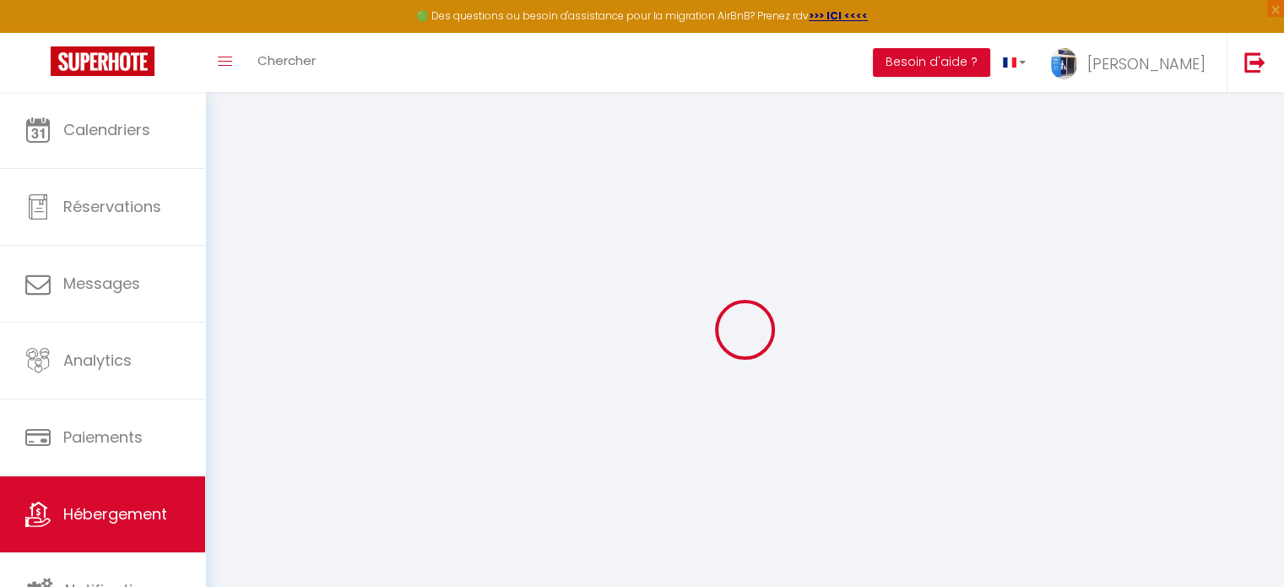
select select "+ 18 %"
select select "+ 20 %"
select select
checkbox input "false"
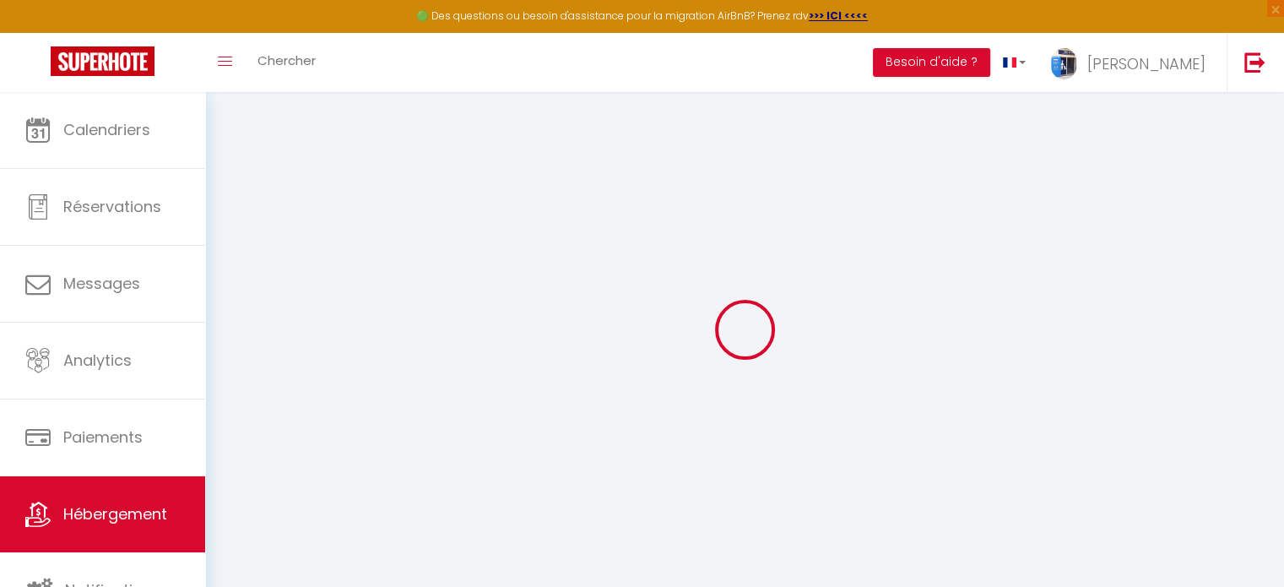
checkbox input "false"
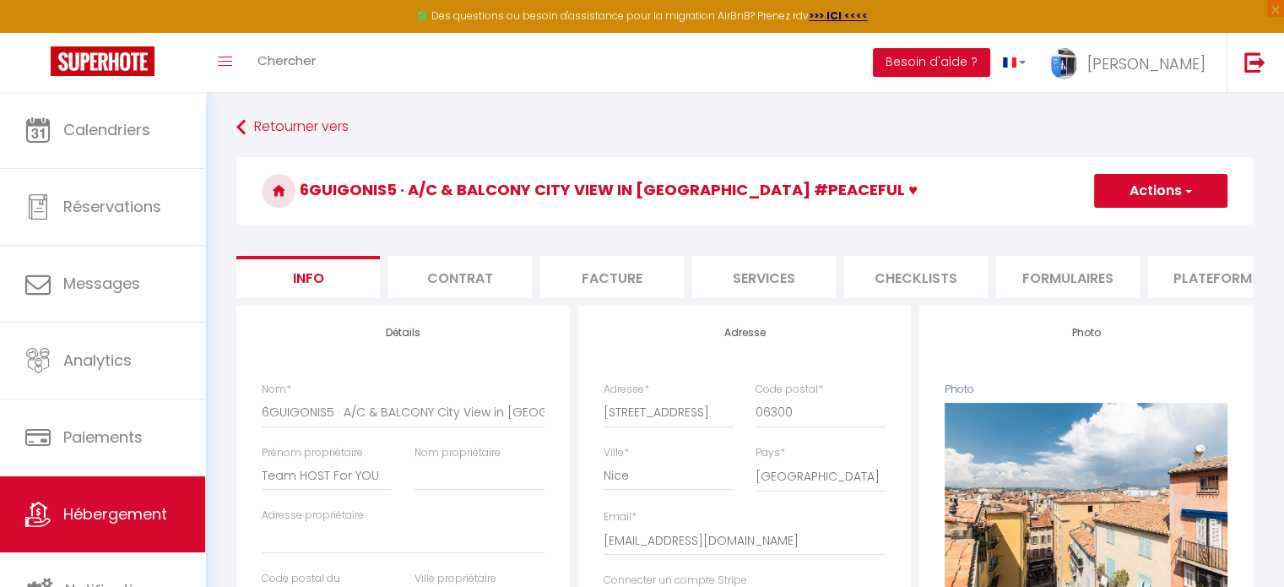
click at [1175, 278] on li "Plateformes" at bounding box center [1220, 276] width 144 height 41
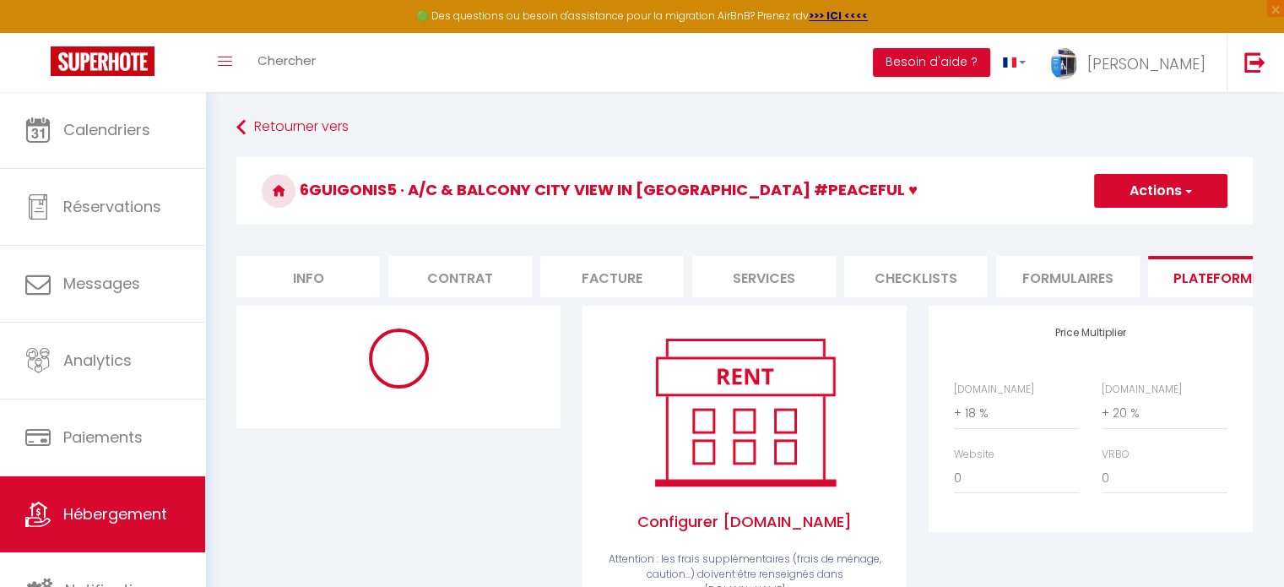
select select "EUR"
select select
select select "6417-26598204"
